Goal: Transaction & Acquisition: Obtain resource

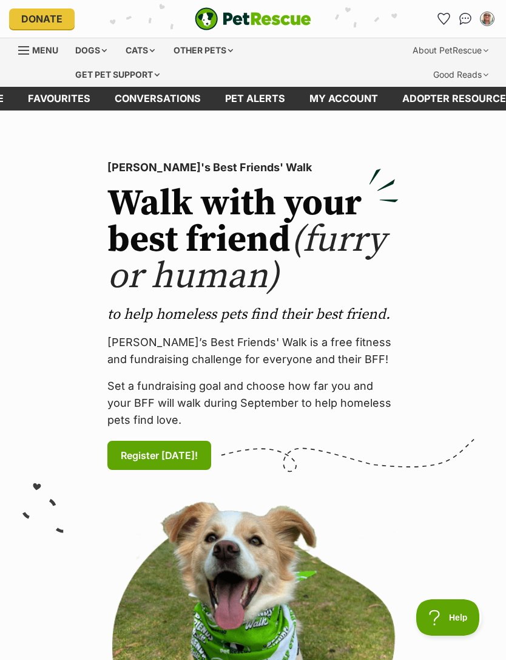
click at [98, 57] on div "Dogs" at bounding box center [91, 50] width 49 height 24
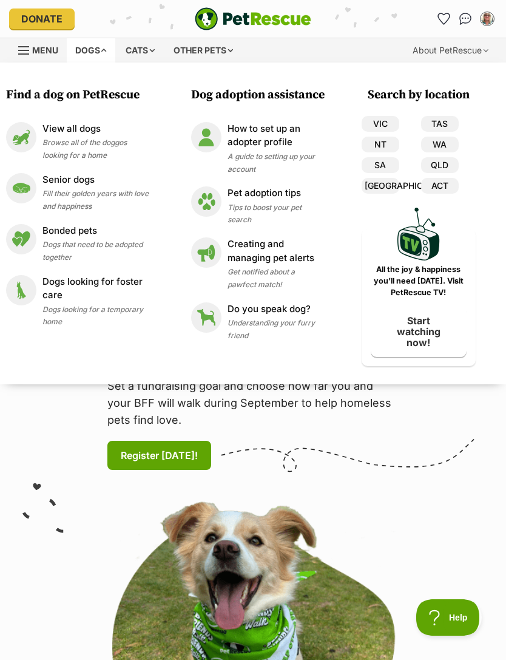
click at [382, 119] on link "VIC" at bounding box center [381, 124] width 38 height 16
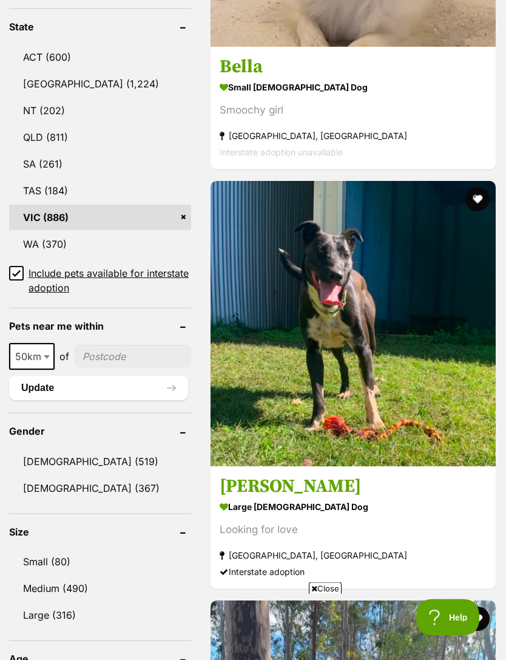
scroll to position [755, 0]
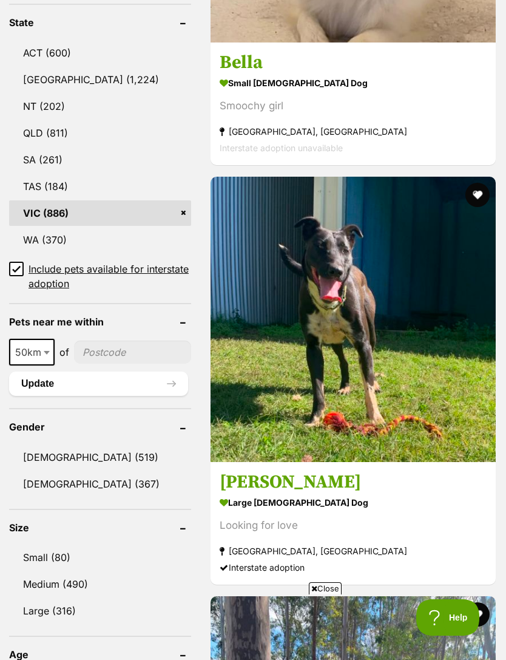
click at [12, 262] on input "Include pets available for interstate adoption" at bounding box center [16, 269] width 15 height 15
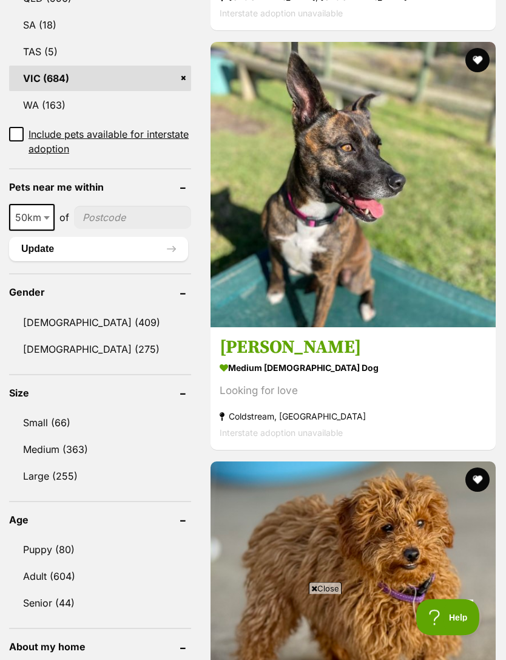
scroll to position [861, 0]
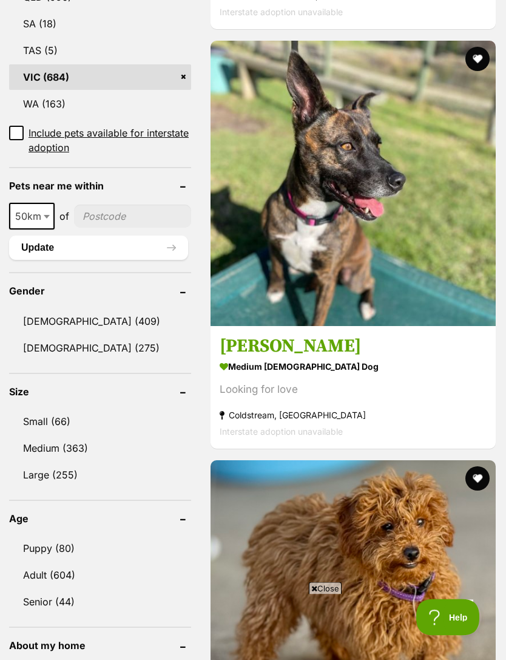
click at [75, 409] on link "Small (66)" at bounding box center [100, 421] width 182 height 25
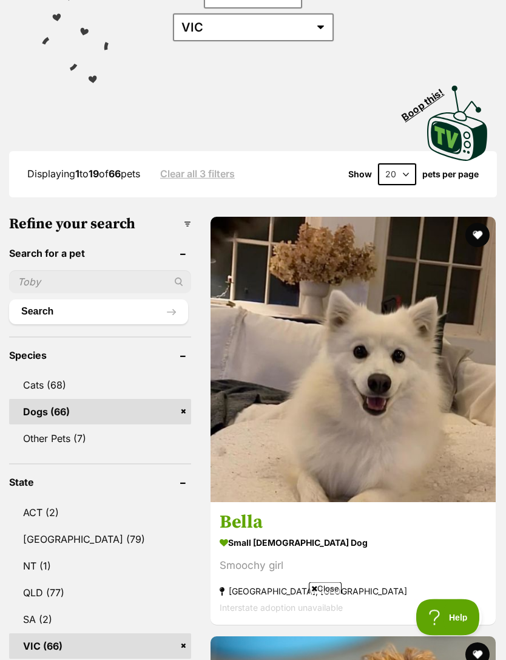
scroll to position [266, 0]
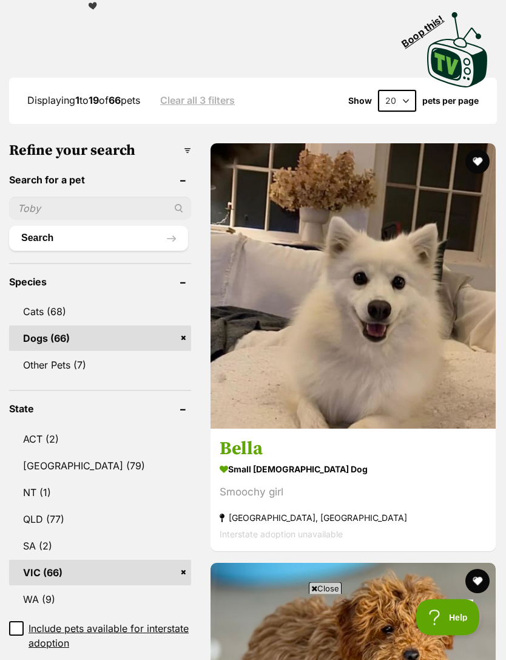
scroll to position [345, 0]
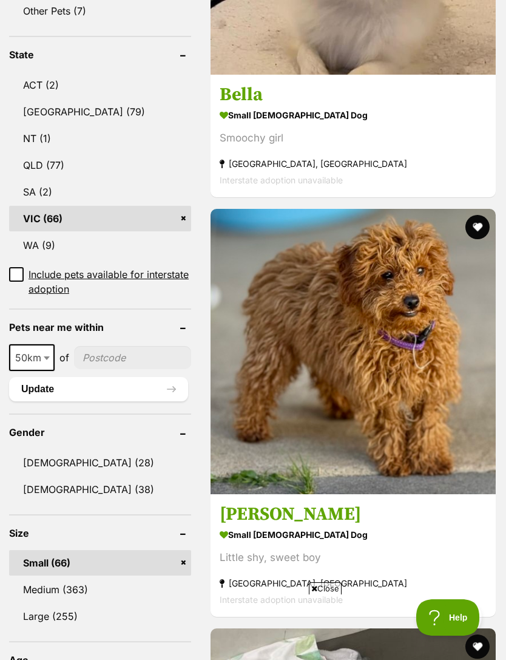
scroll to position [0, 0]
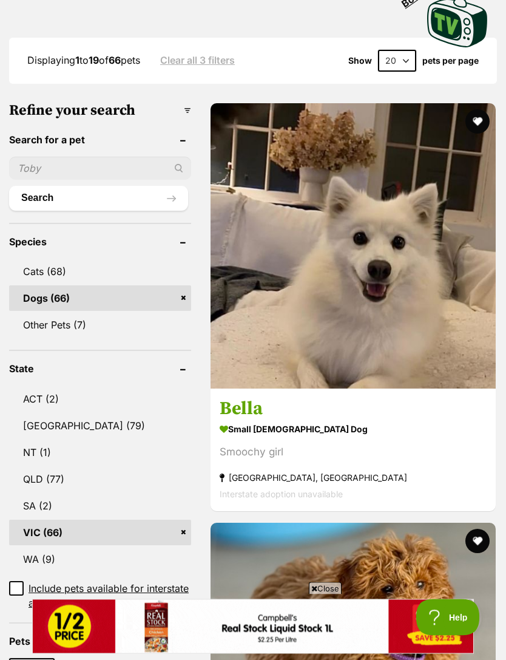
scroll to position [380, 0]
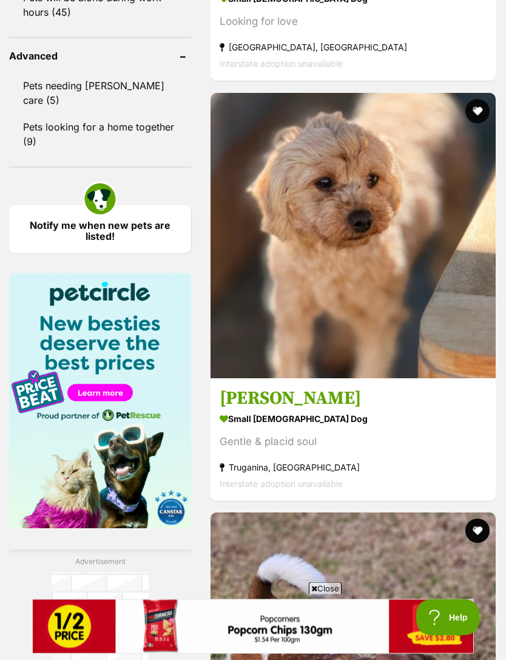
scroll to position [1653, 0]
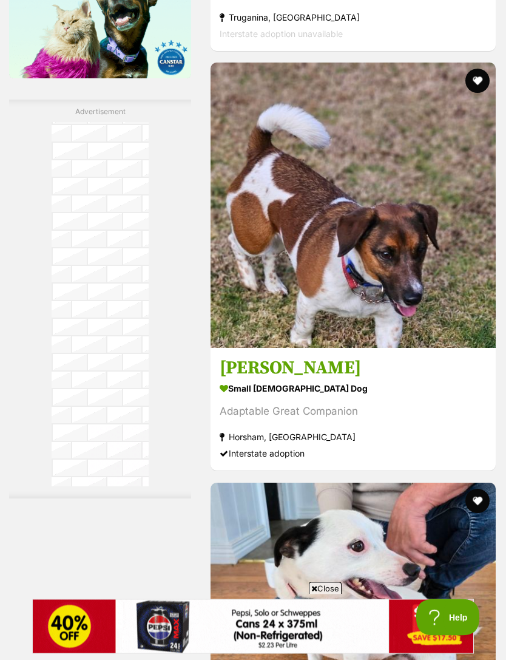
scroll to position [2099, 0]
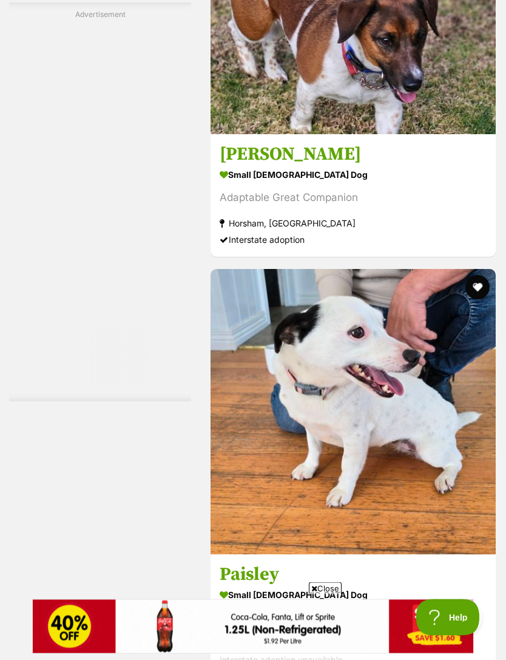
scroll to position [2313, 0]
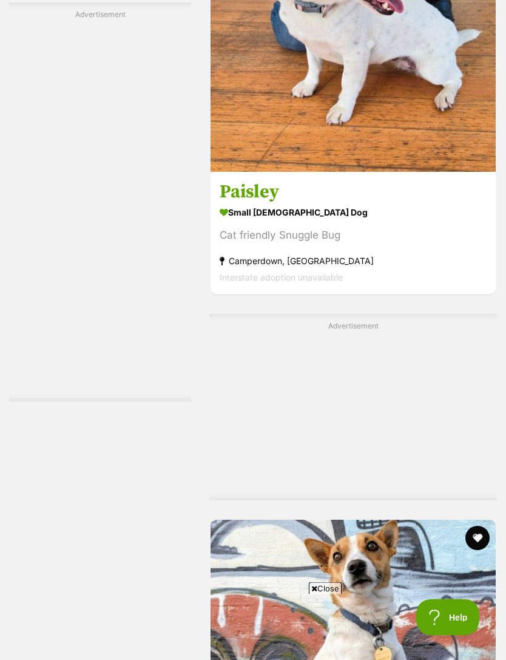
scroll to position [2695, 0]
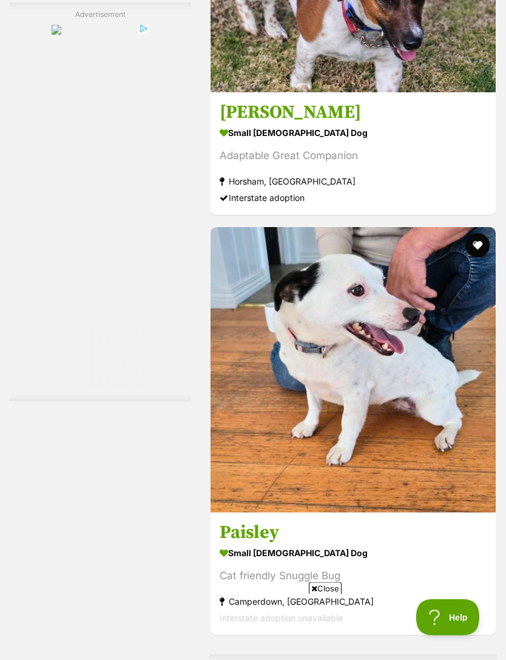
scroll to position [2354, 0]
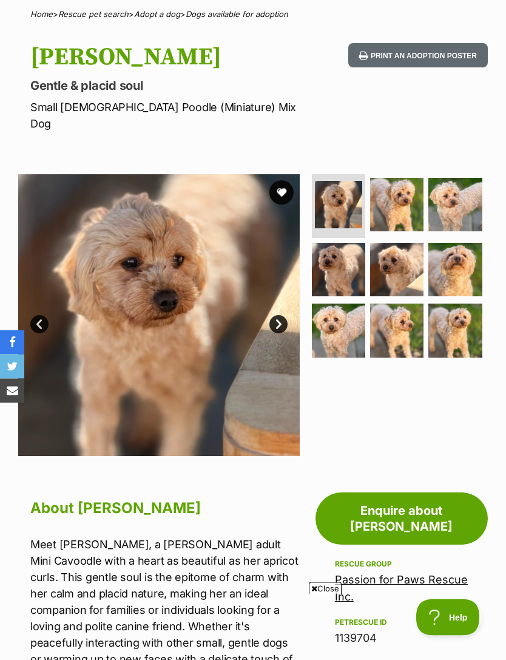
scroll to position [95, 0]
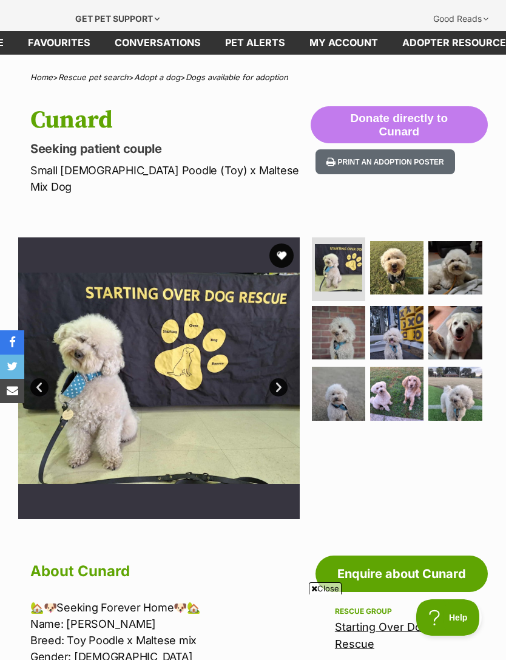
scroll to position [46, 0]
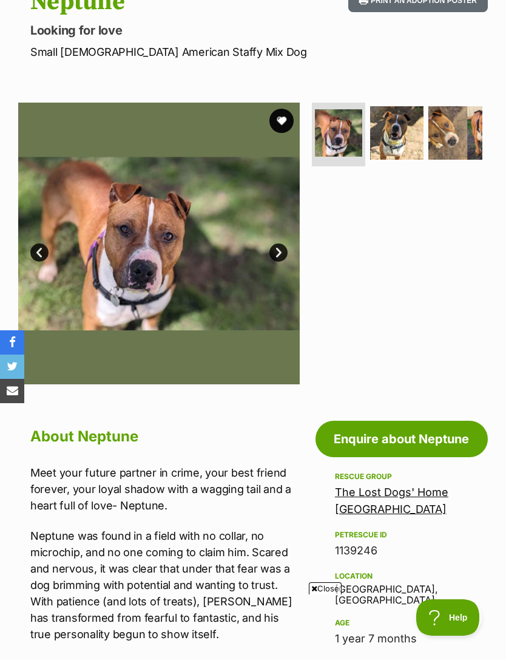
scroll to position [173, 0]
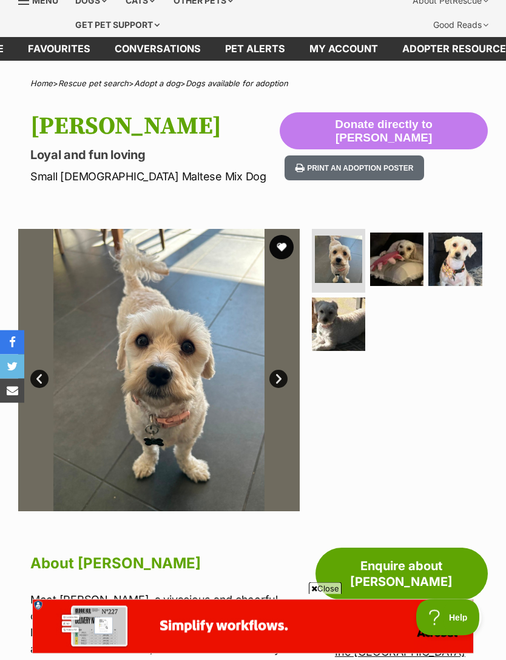
scroll to position [12, 0]
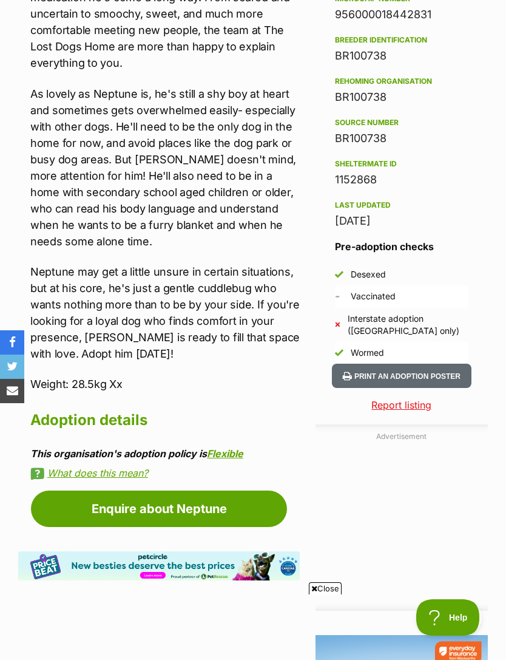
scroll to position [969, 0]
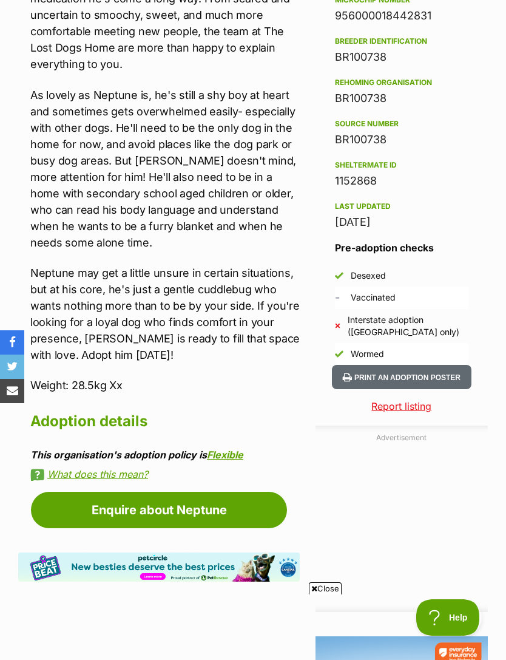
click at [192, 509] on link "Enquire about Neptune" at bounding box center [159, 510] width 256 height 36
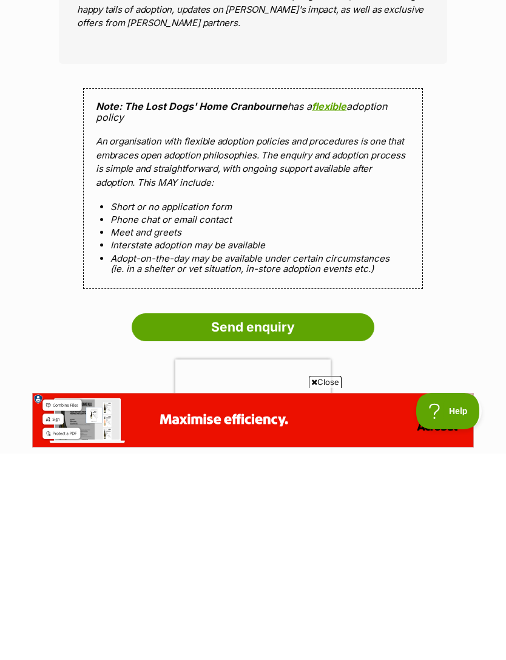
scroll to position [873, 0]
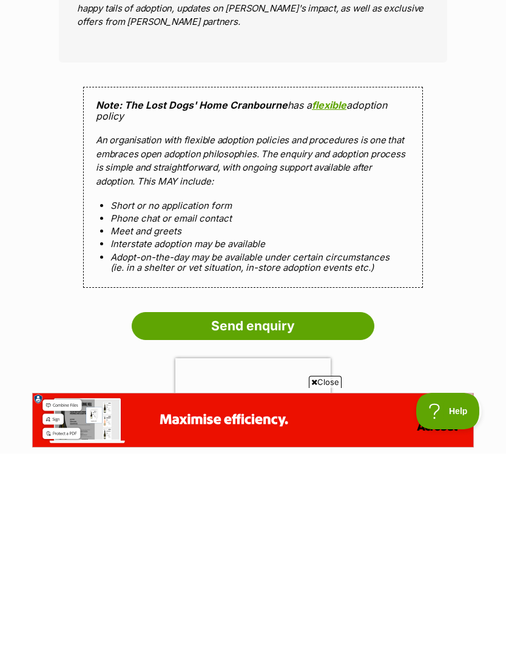
click at [327, 518] on input "Send enquiry" at bounding box center [253, 532] width 243 height 28
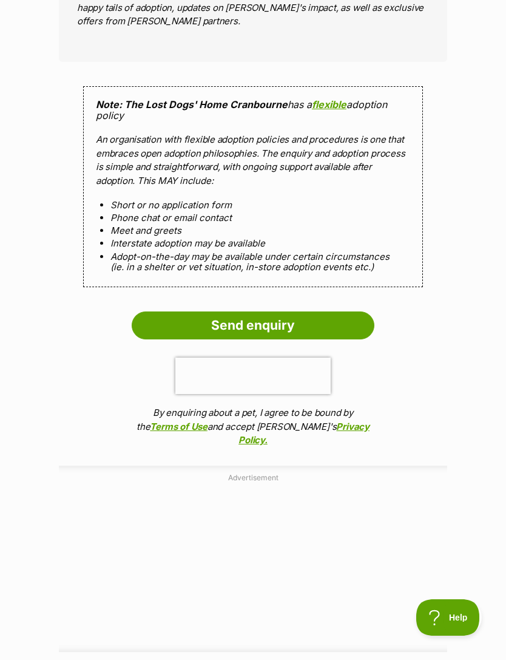
scroll to position [1118, 0]
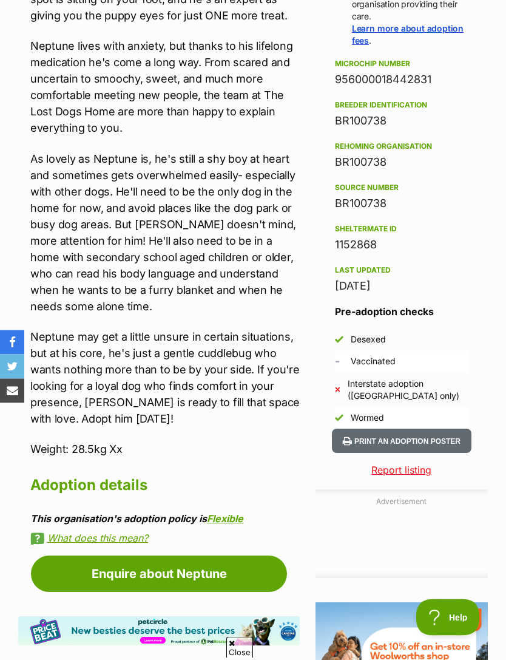
scroll to position [826, 0]
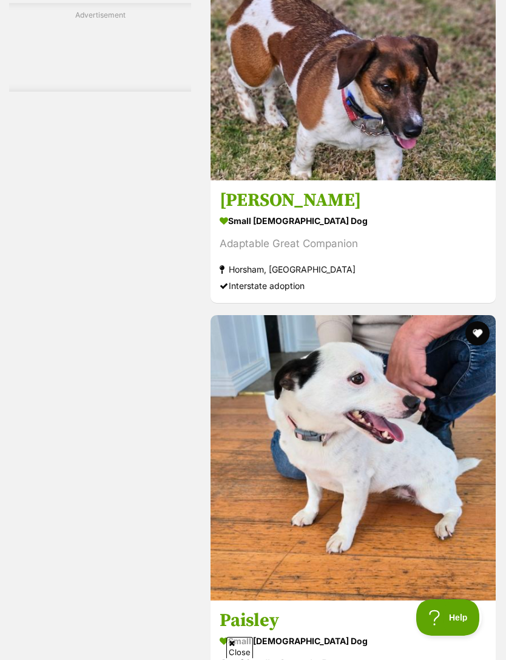
scroll to position [2265, 0]
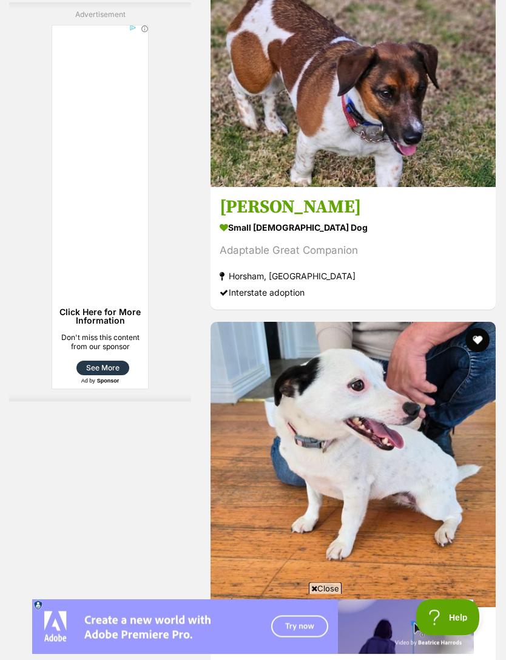
scroll to position [2259, 0]
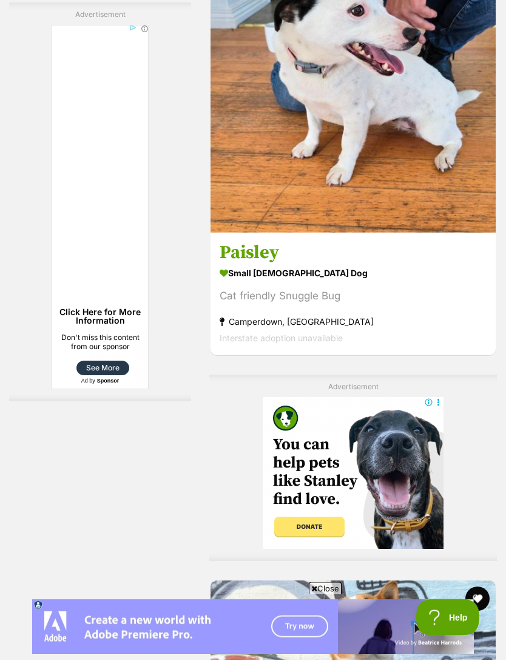
scroll to position [2634, 0]
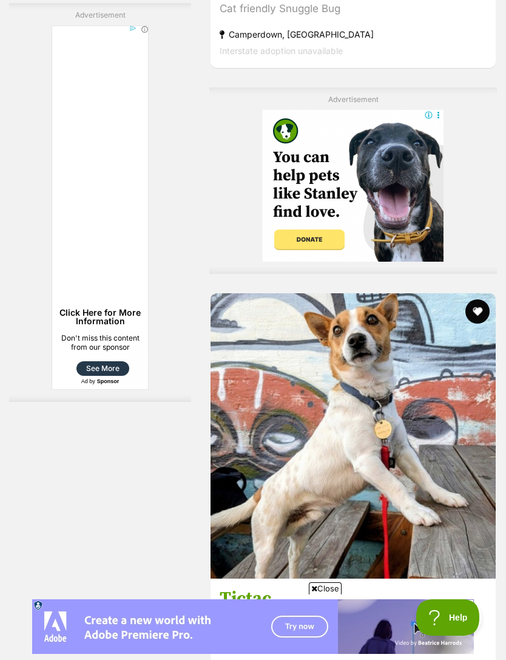
scroll to position [2926, 0]
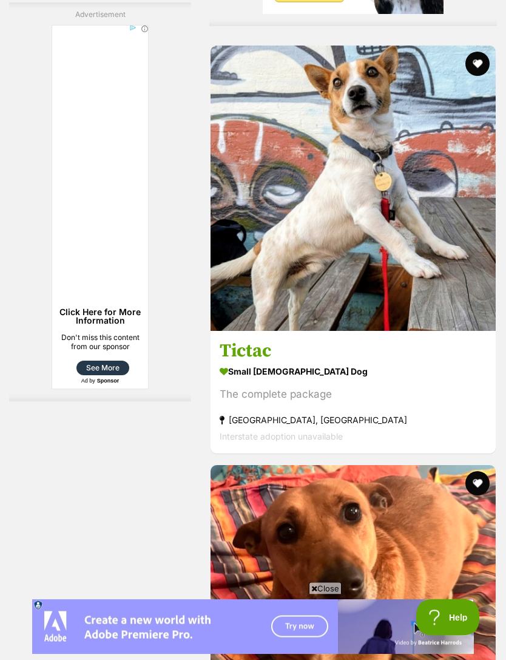
scroll to position [3169, 0]
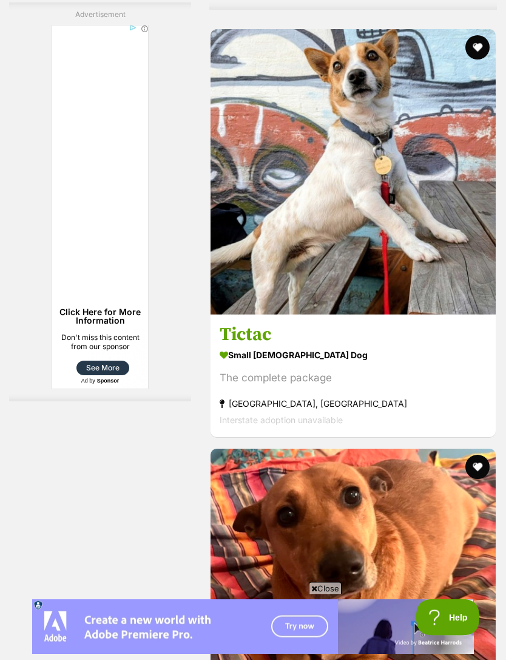
scroll to position [3185, 0]
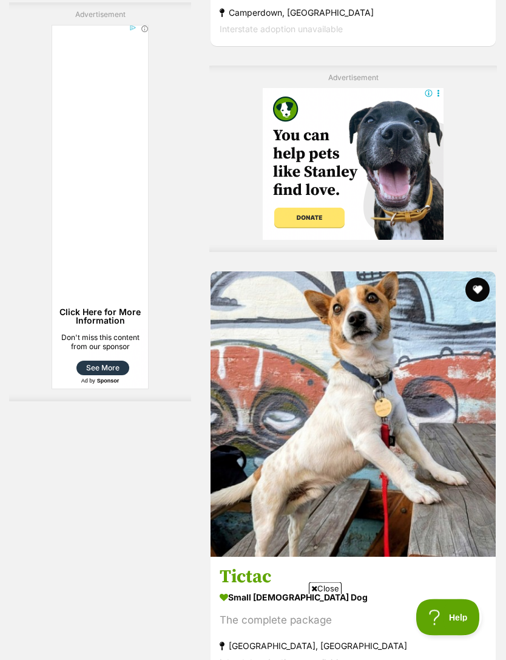
scroll to position [2943, 0]
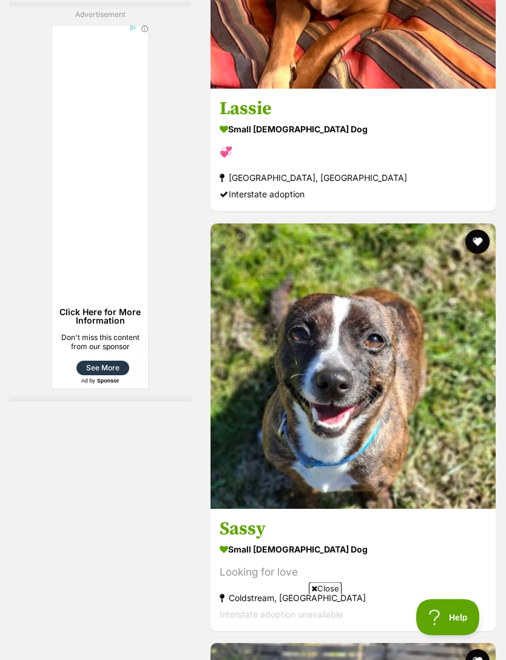
scroll to position [3823, 0]
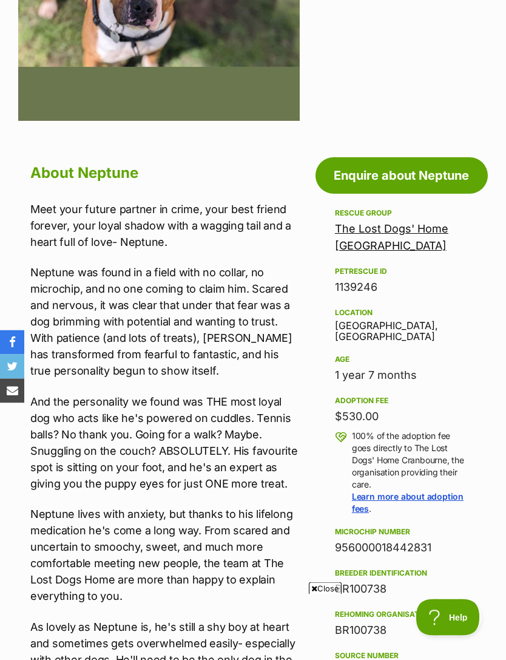
scroll to position [439, 0]
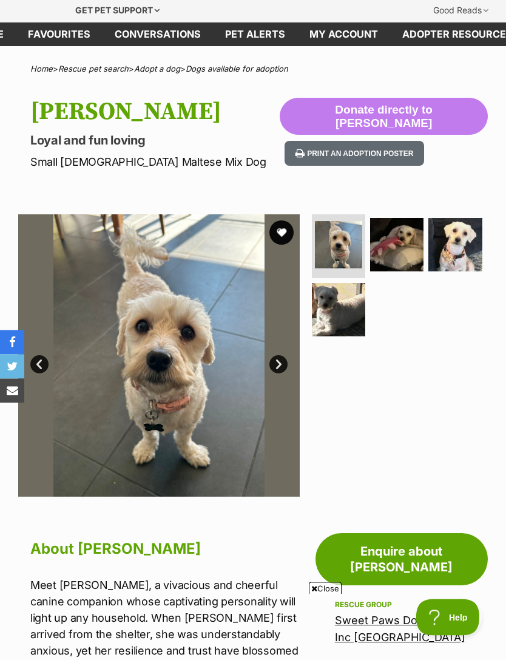
scroll to position [54, 0]
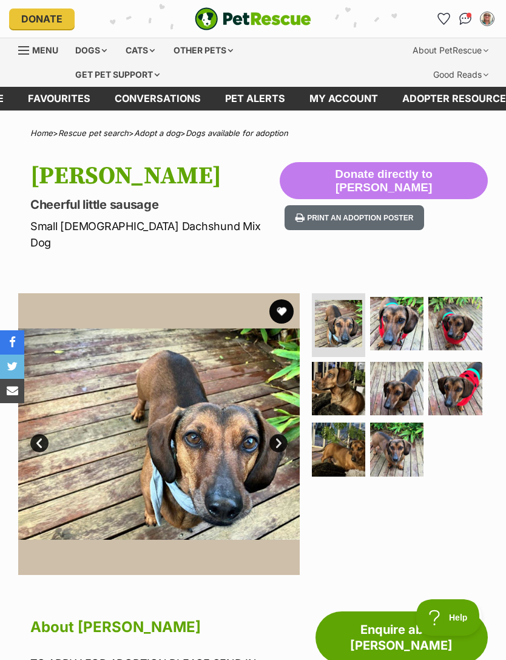
scroll to position [18, 0]
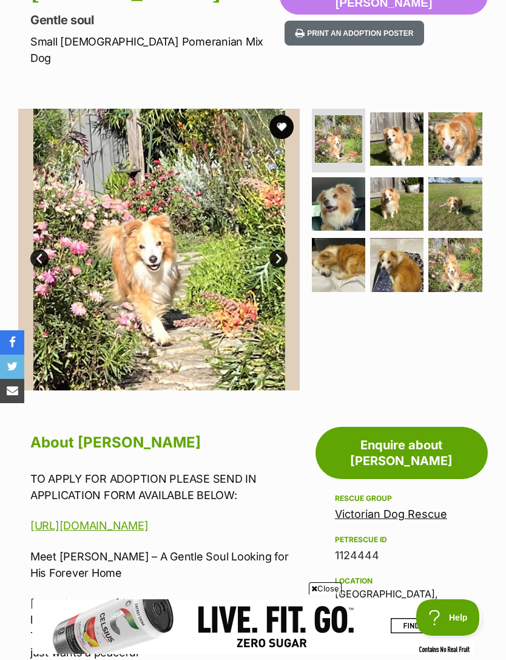
scroll to position [140, 0]
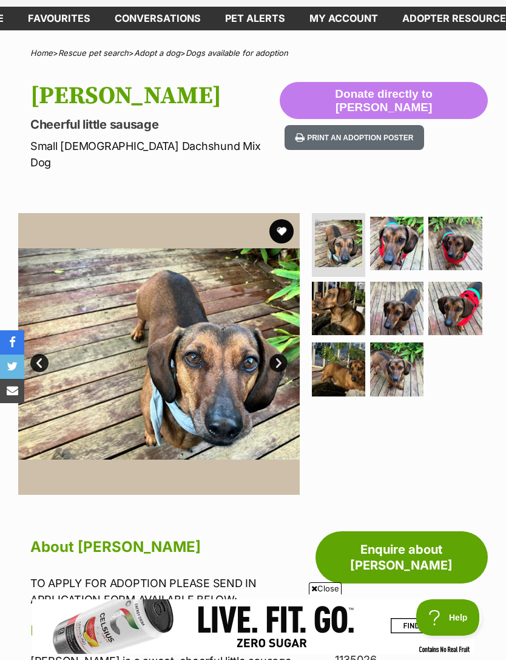
scroll to position [72, 0]
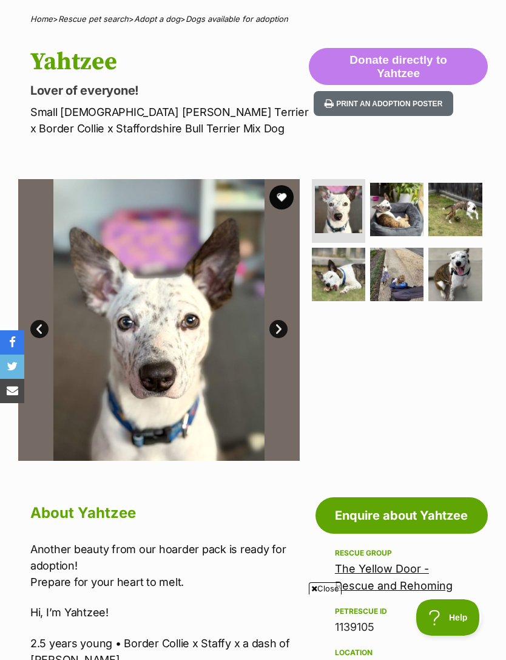
scroll to position [113, 0]
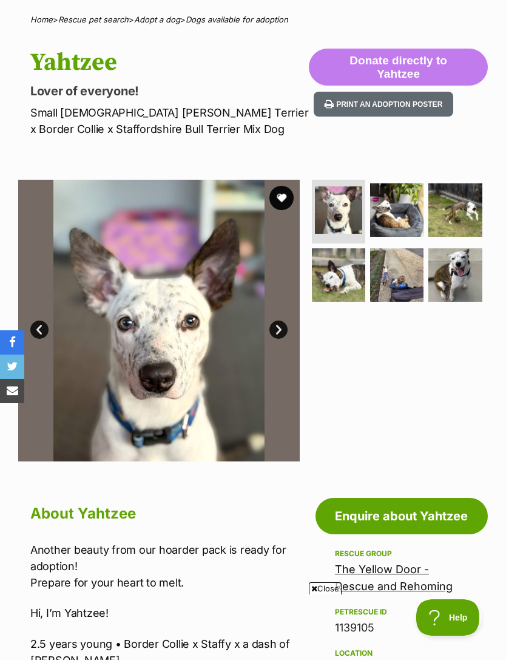
click at [278, 328] on link "Next" at bounding box center [278, 329] width 18 height 18
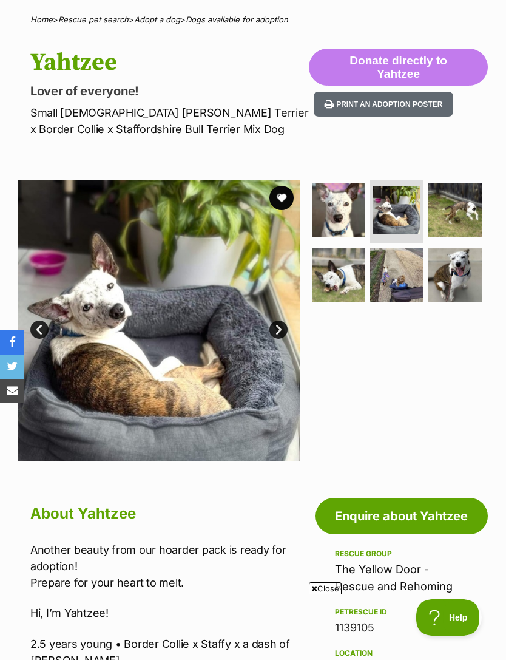
click at [275, 330] on link "Next" at bounding box center [278, 329] width 18 height 18
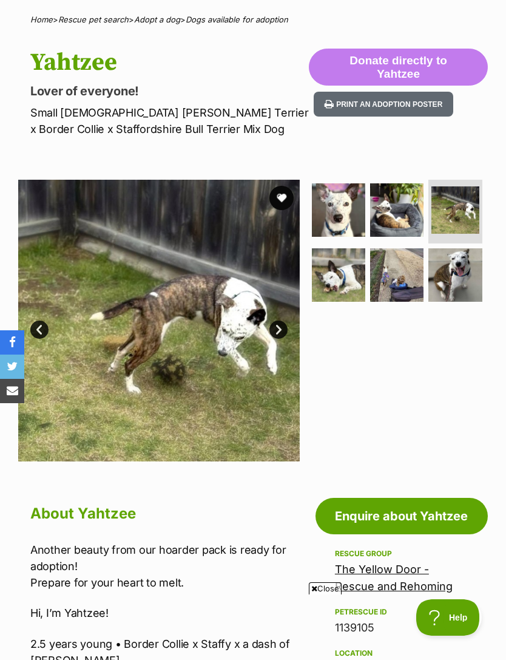
click at [38, 323] on link "Prev" at bounding box center [39, 329] width 18 height 18
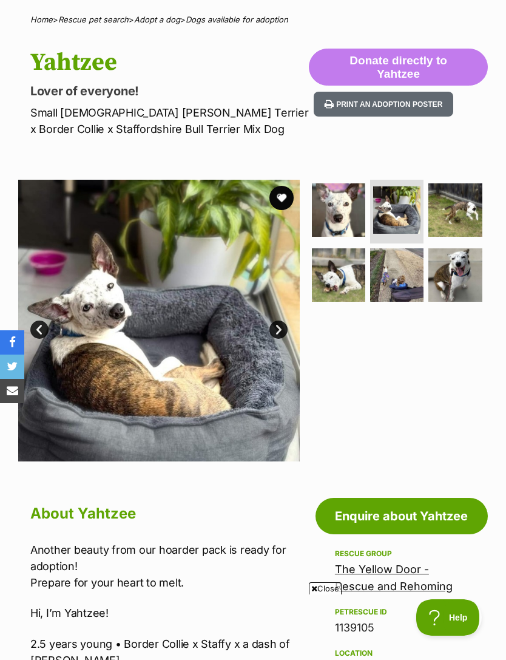
click at [281, 330] on link "Next" at bounding box center [278, 329] width 18 height 18
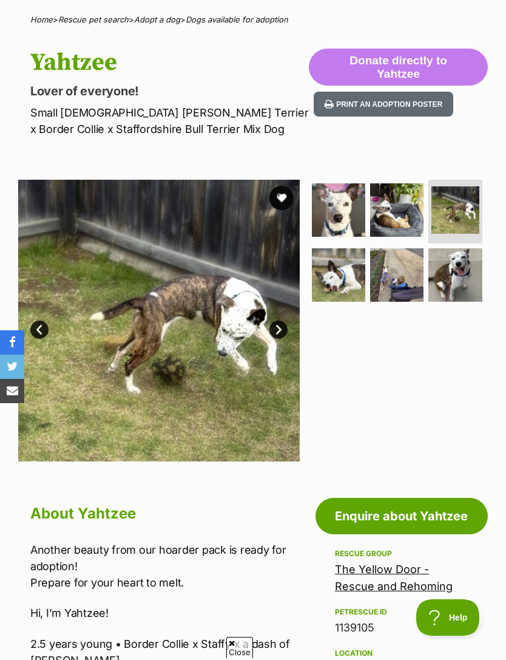
click at [285, 331] on link "Next" at bounding box center [278, 329] width 18 height 18
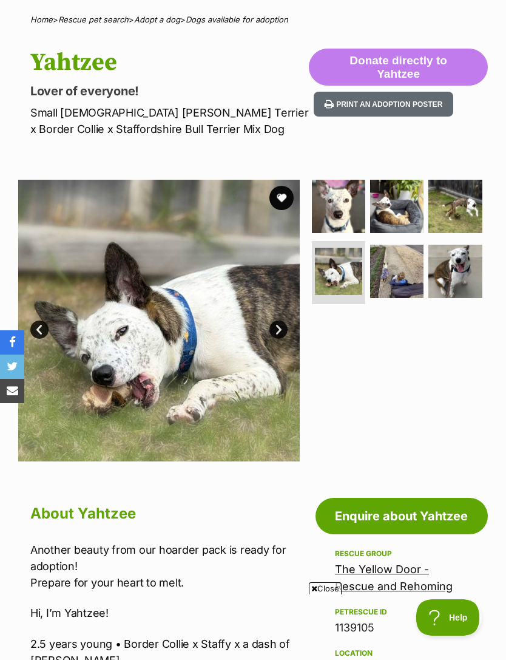
scroll to position [0, 0]
click at [281, 331] on link "Next" at bounding box center [278, 329] width 18 height 18
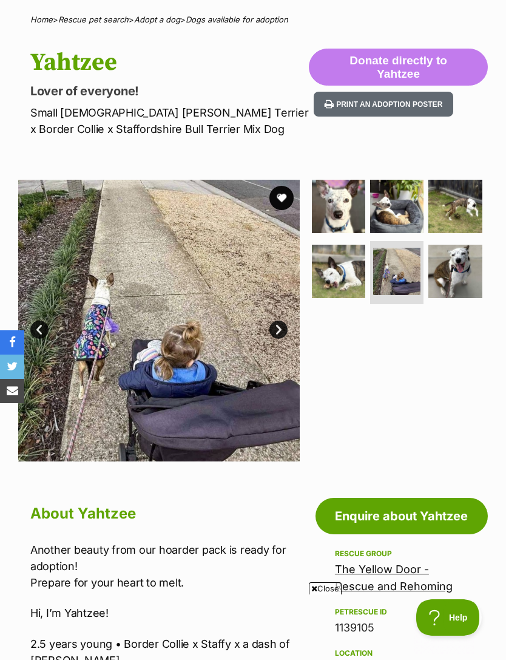
click at [36, 330] on link "Prev" at bounding box center [39, 329] width 18 height 18
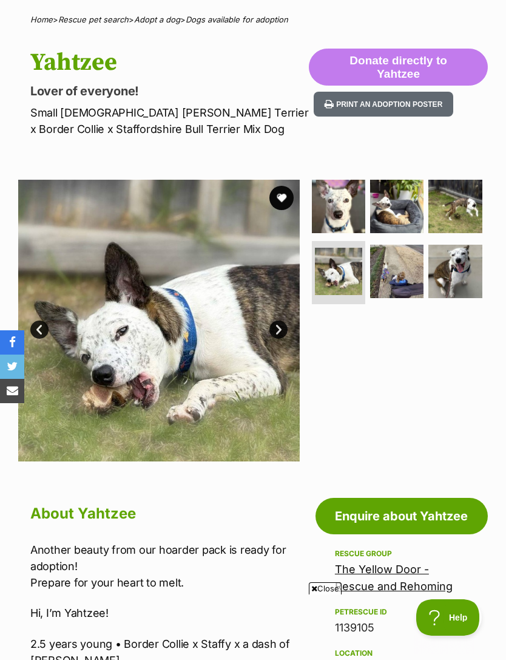
click at [54, 327] on img at bounding box center [159, 321] width 282 height 282
click at [39, 336] on link "Prev" at bounding box center [39, 329] width 18 height 18
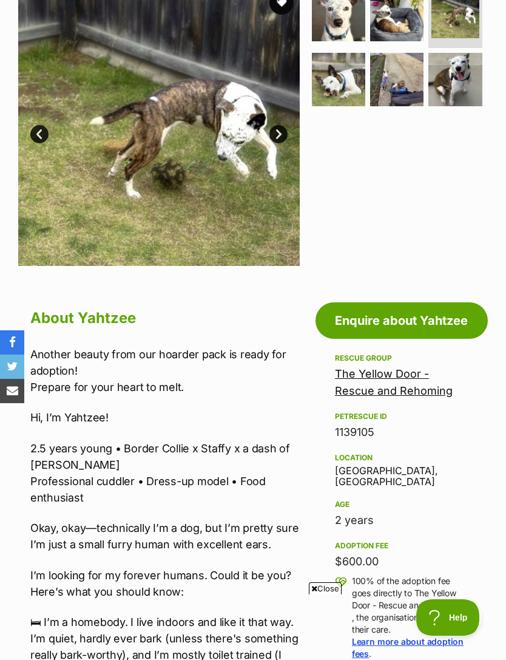
scroll to position [301, 0]
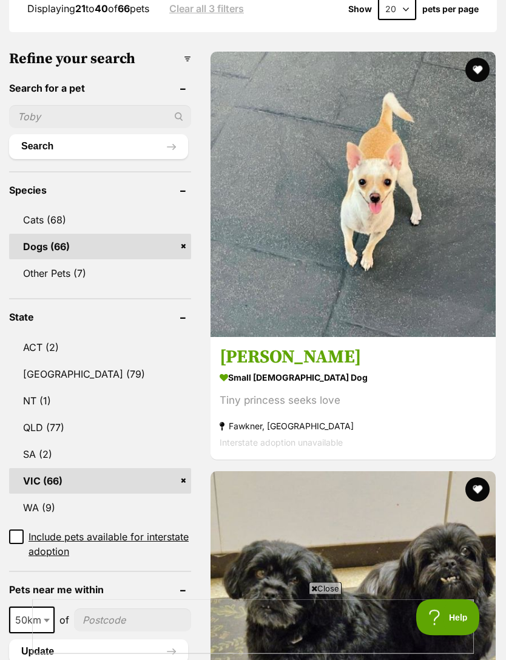
scroll to position [431, 0]
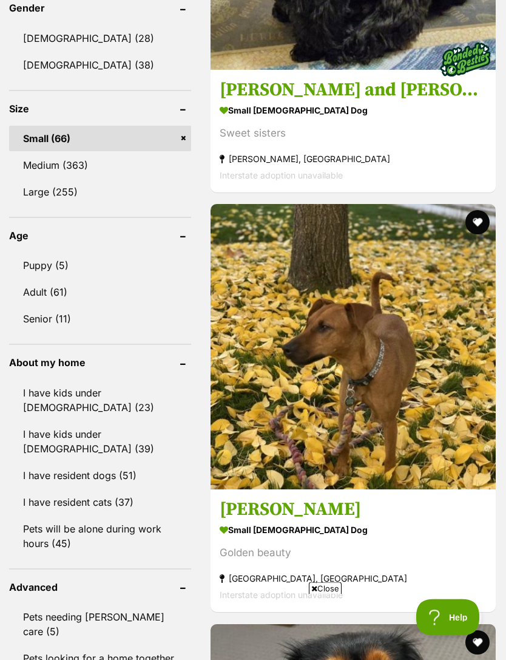
scroll to position [1118, 0]
click at [36, 489] on link "I have resident cats (37)" at bounding box center [100, 501] width 182 height 25
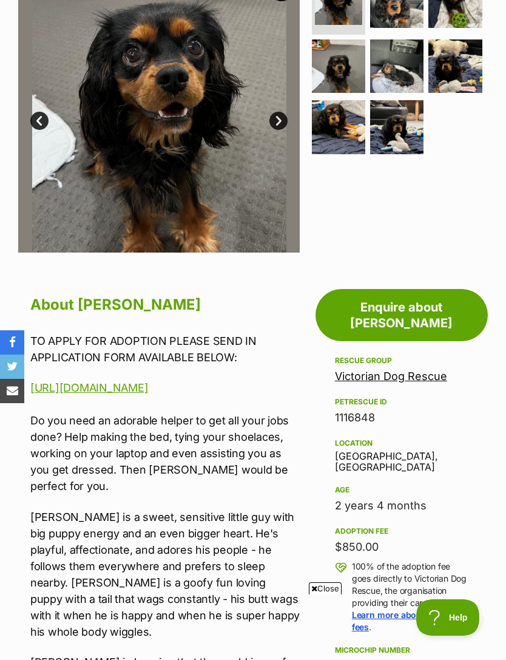
scroll to position [317, 0]
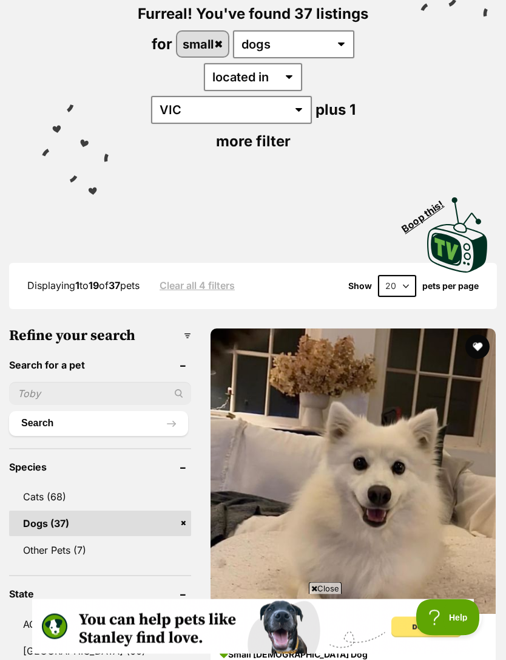
scroll to position [184, 0]
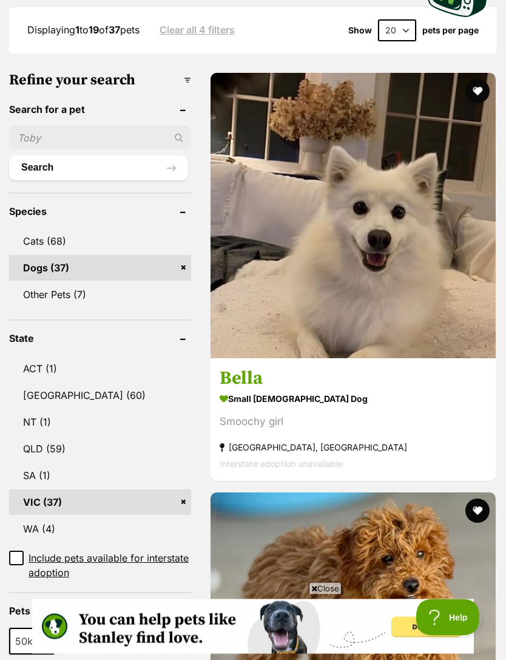
scroll to position [440, 0]
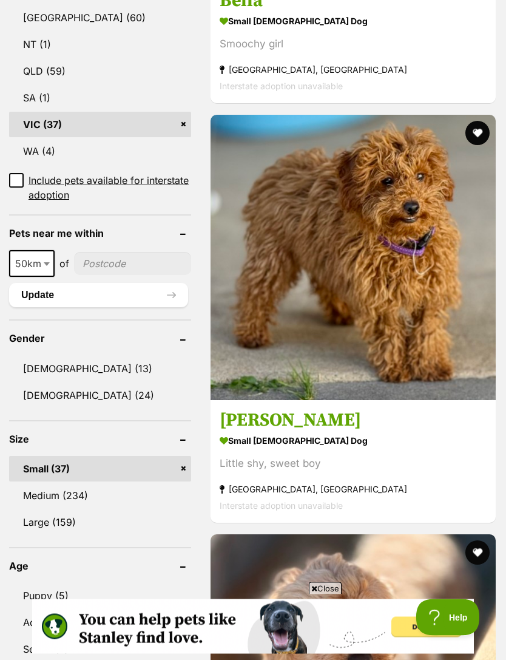
scroll to position [817, 0]
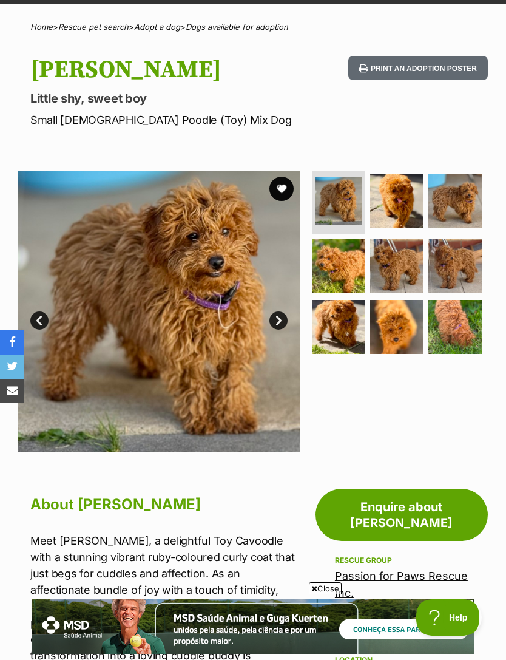
scroll to position [104, 0]
